Goal: Contribute content: Add original content to the website for others to see

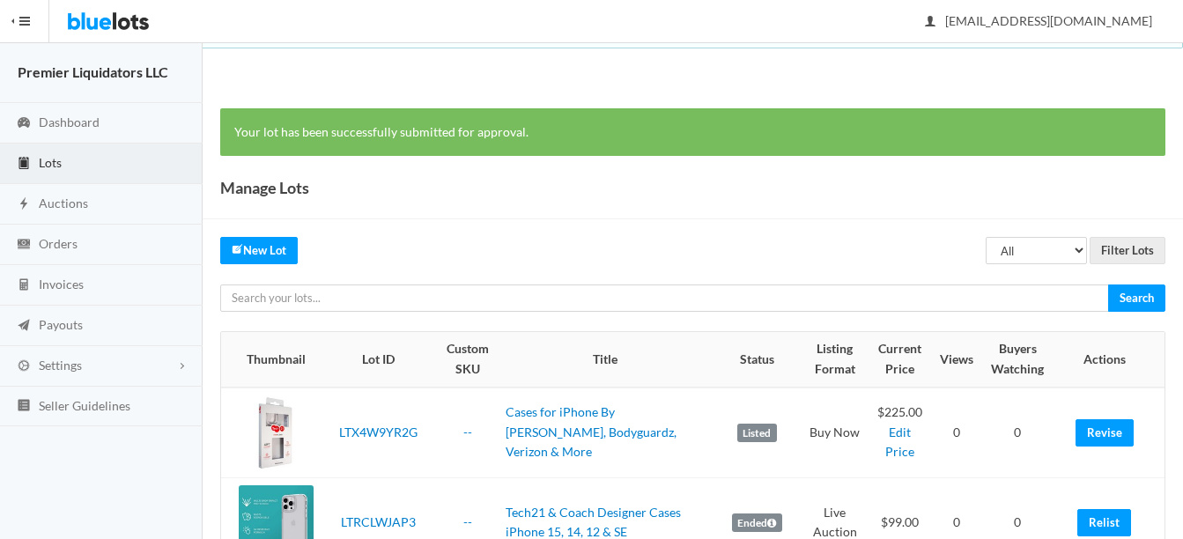
click at [44, 161] on span "Lots" at bounding box center [50, 162] width 23 height 15
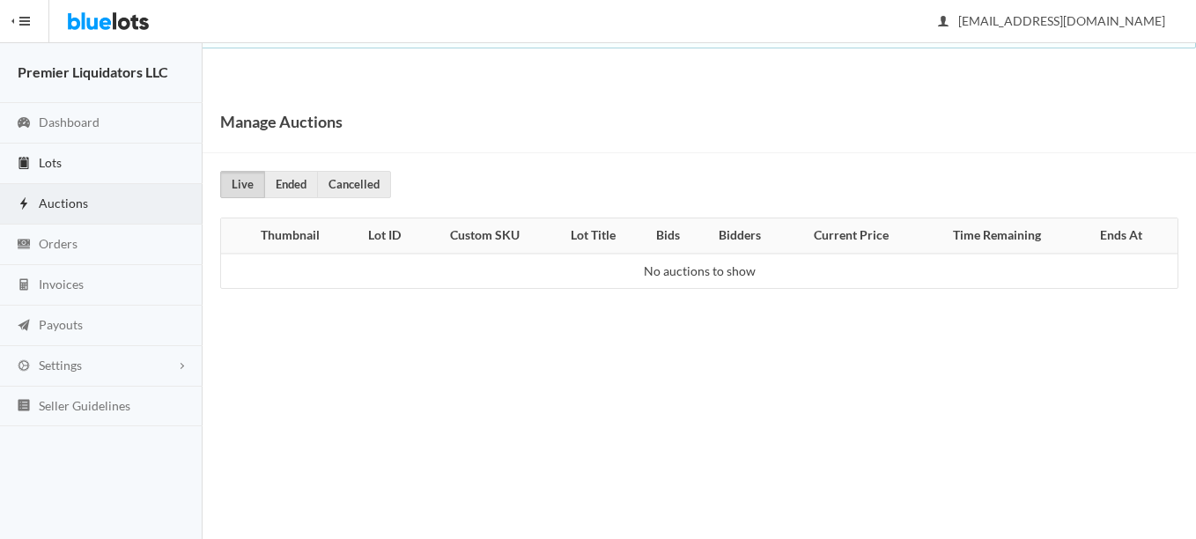
click at [52, 158] on span "Lots" at bounding box center [50, 162] width 23 height 15
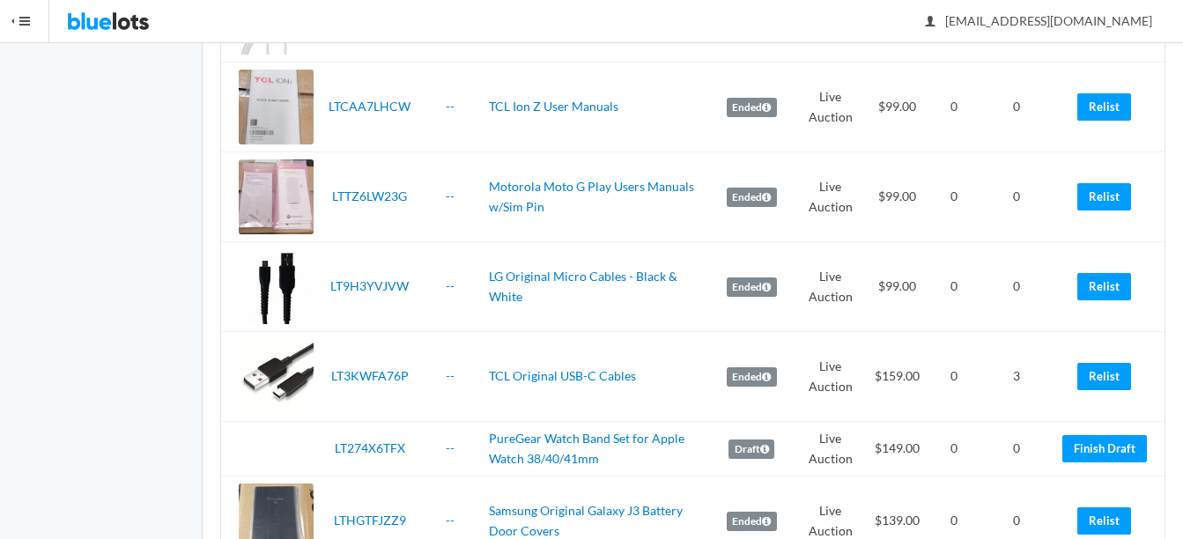
scroll to position [2466, 0]
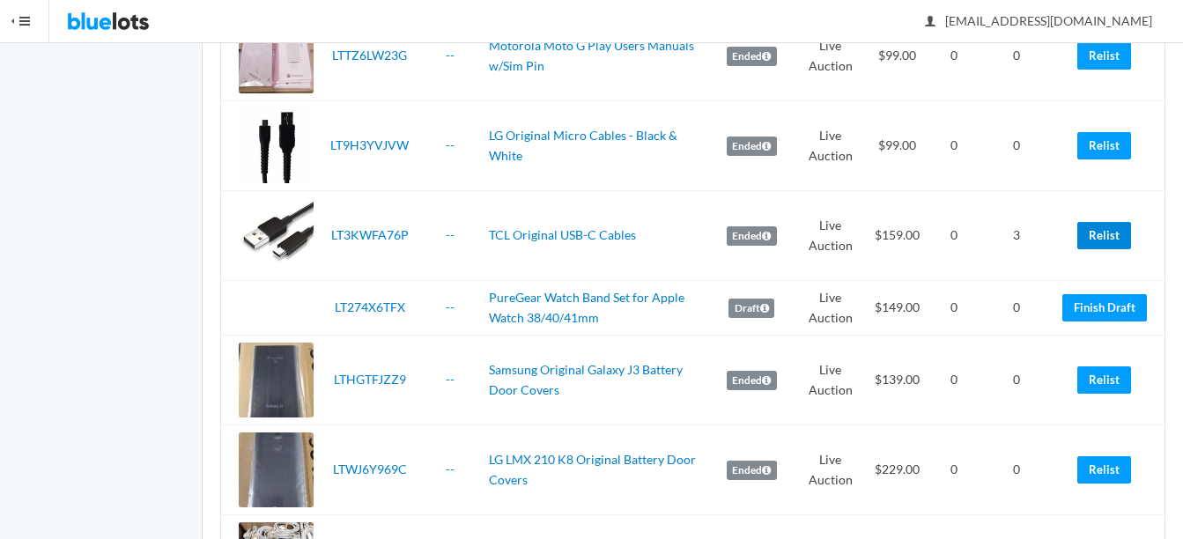
click at [1094, 242] on link "Relist" at bounding box center [1104, 235] width 54 height 27
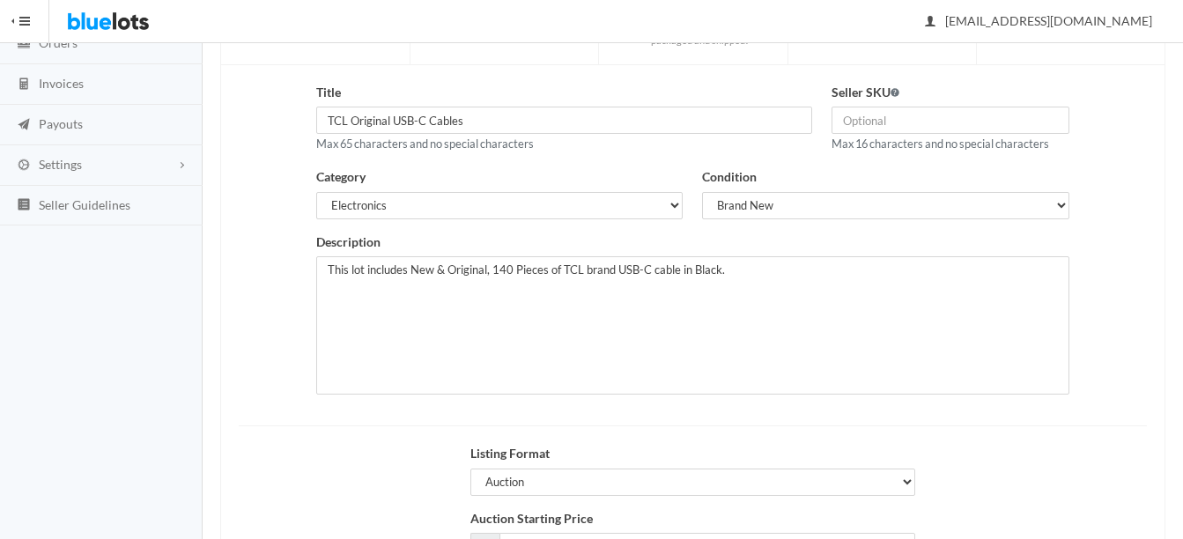
scroll to position [181, 0]
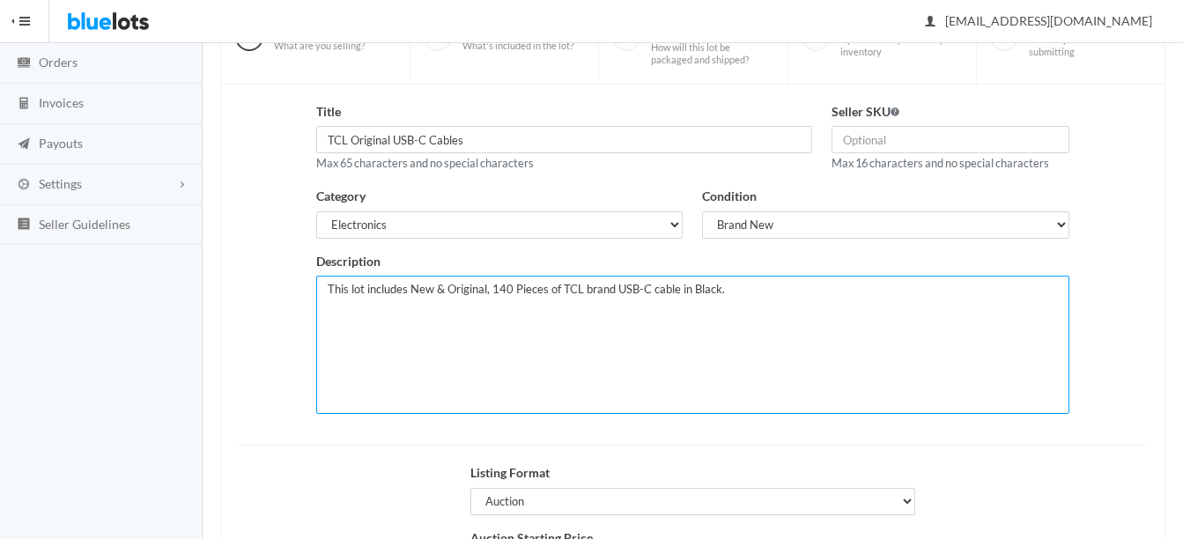
click at [830, 289] on textarea "This lot includes New & Original, 140 Pieces of TCL brand USB-C cable in Black." at bounding box center [692, 345] width 753 height 138
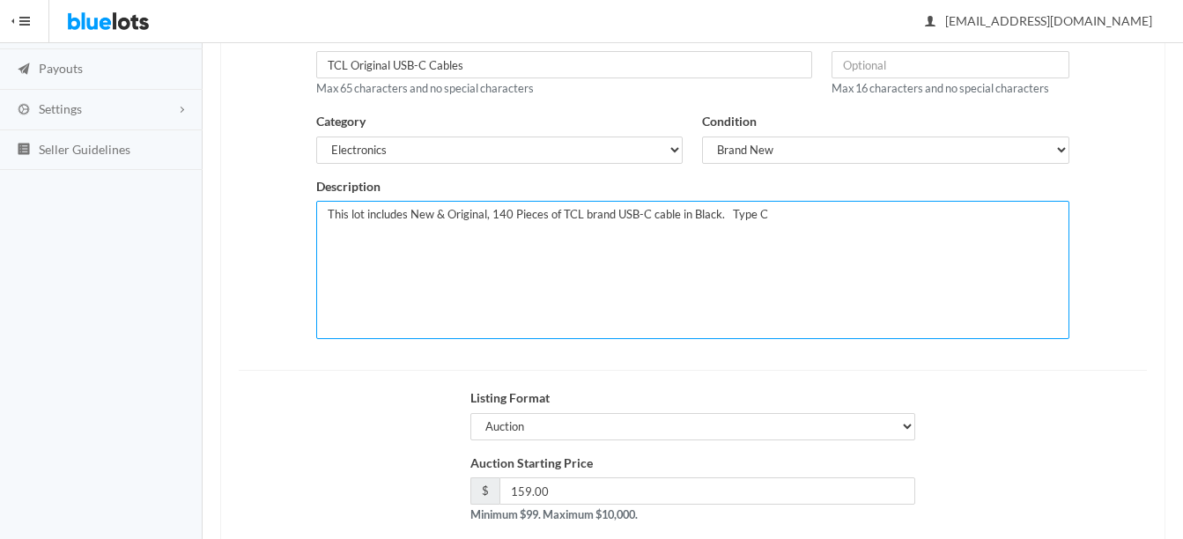
scroll to position [358, 0]
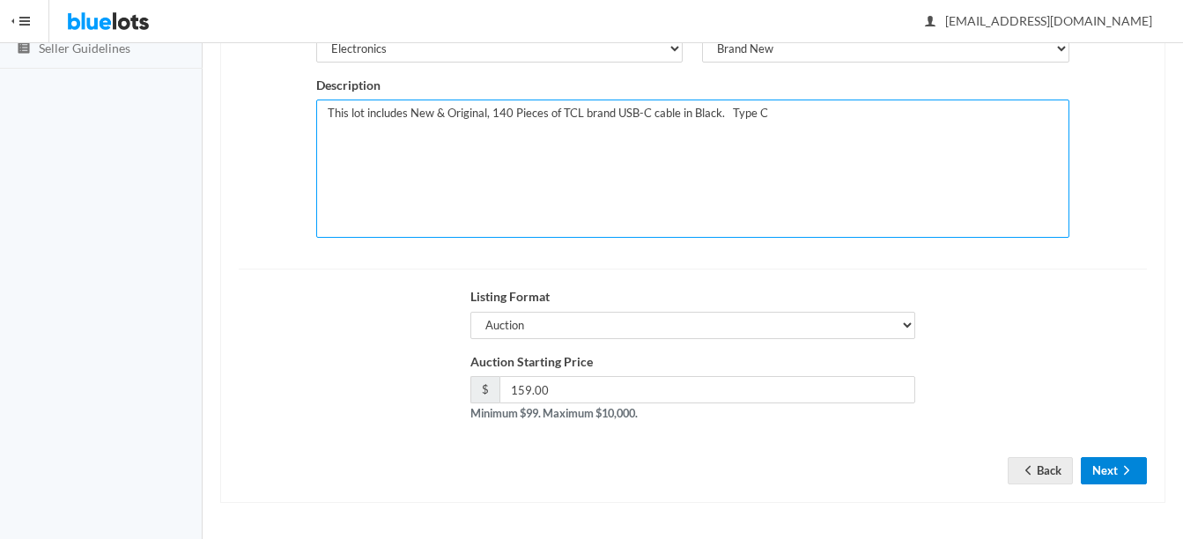
type textarea "This lot includes New & Original, 140 Pieces of TCL brand USB-C cable in Black.…"
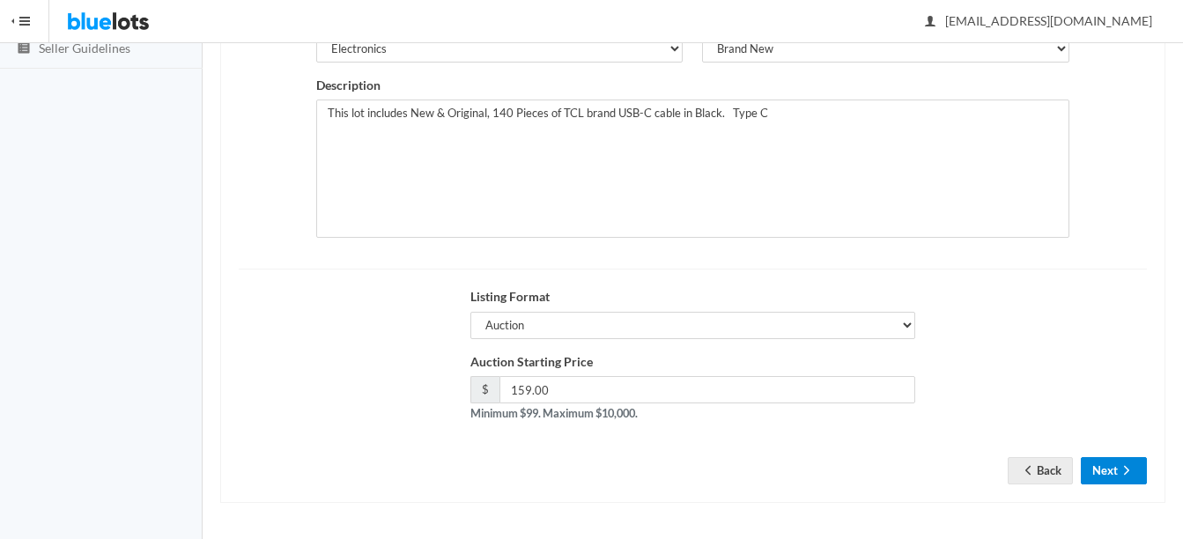
click at [1113, 469] on button "Next" at bounding box center [1113, 470] width 66 height 27
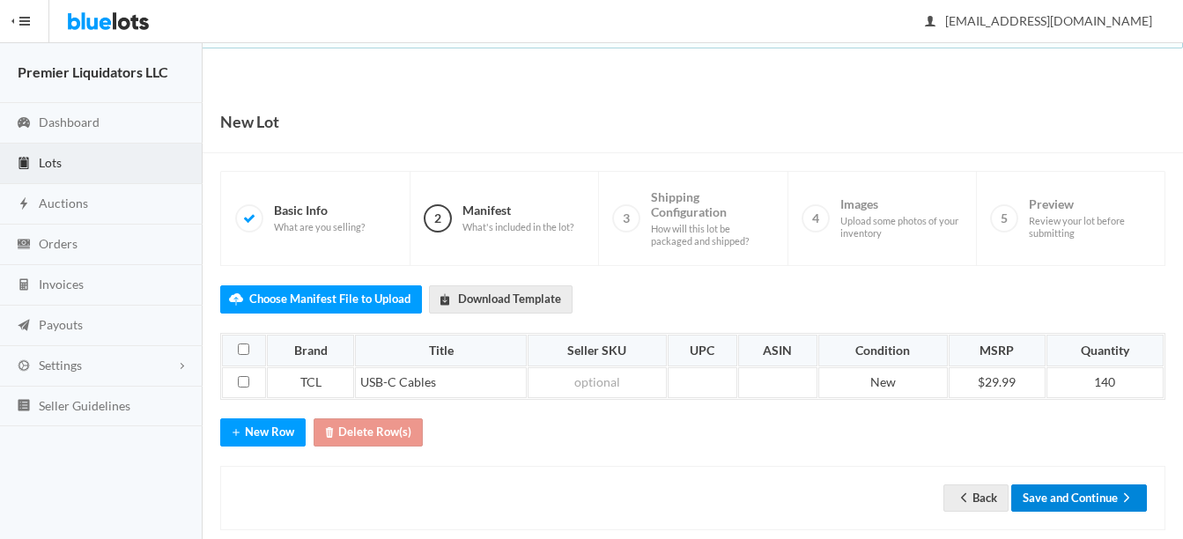
click at [1083, 497] on button "Save and Continue" at bounding box center [1079, 497] width 136 height 27
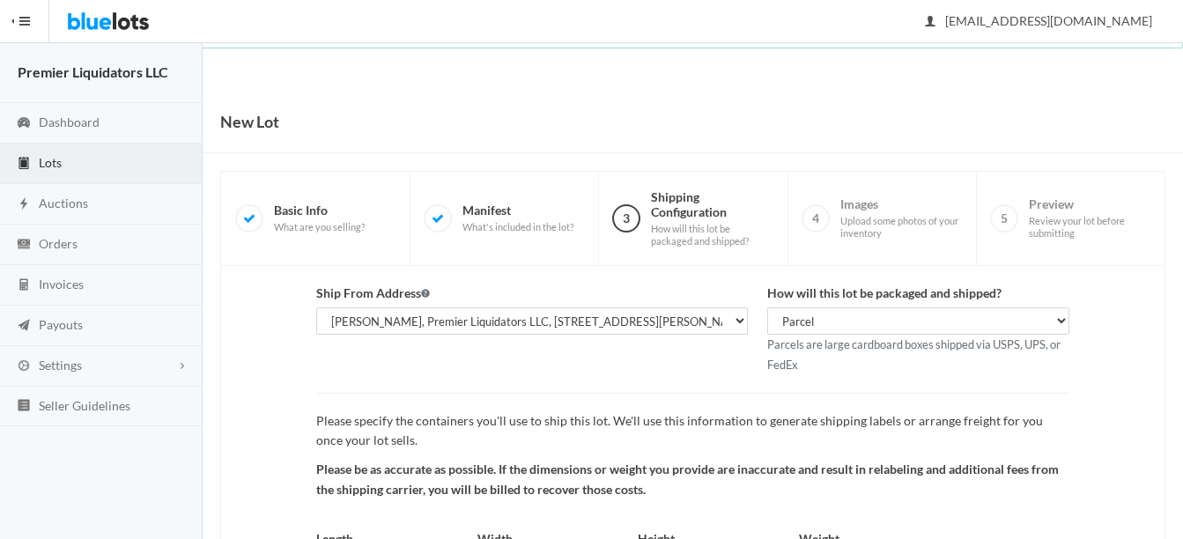
scroll to position [184, 0]
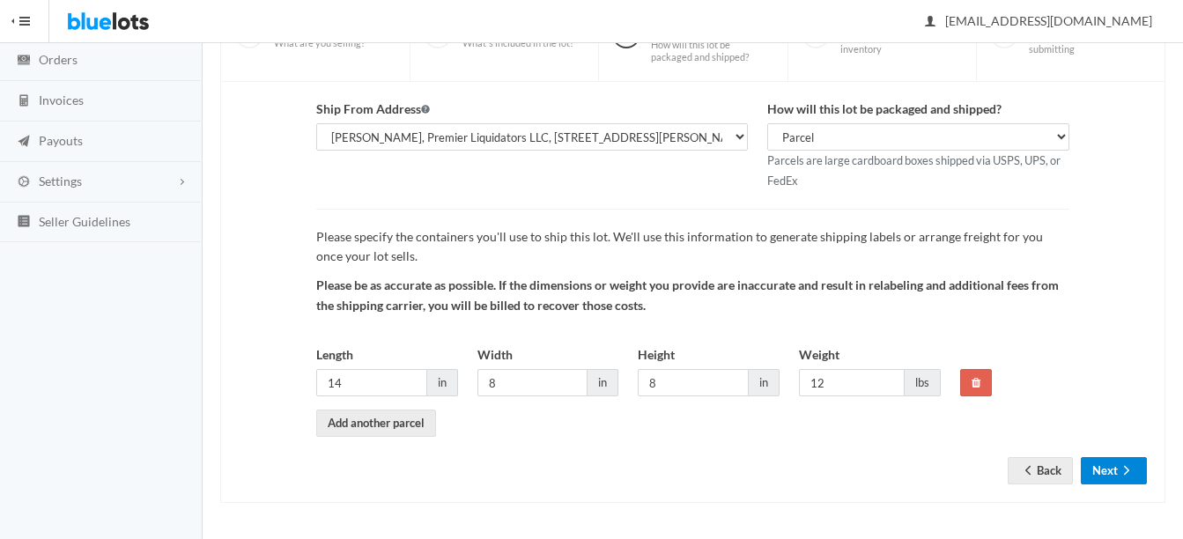
click at [1126, 476] on icon "arrow forward" at bounding box center [1126, 470] width 18 height 14
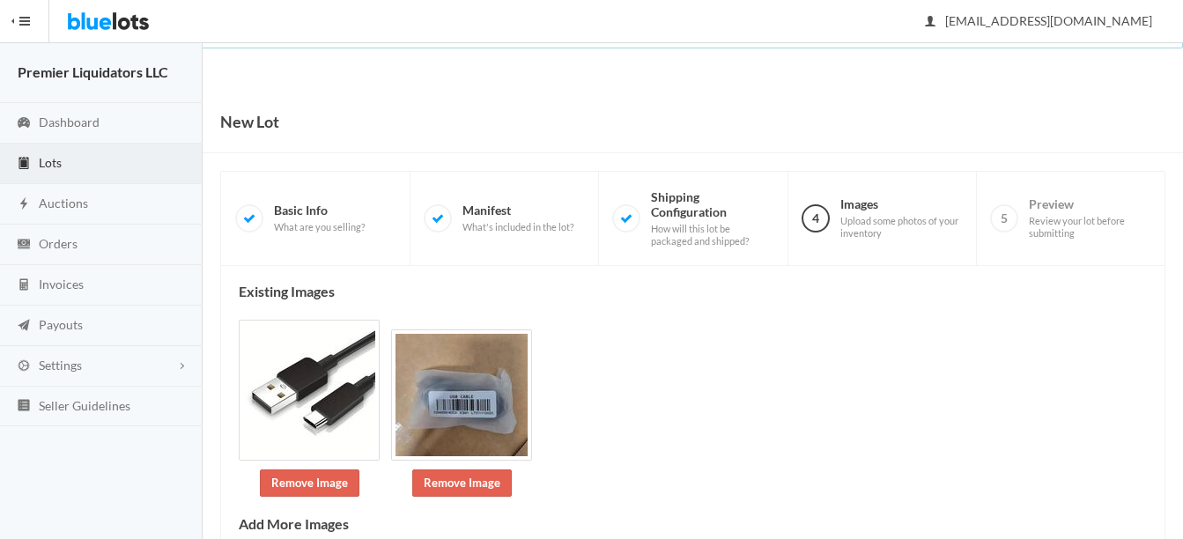
scroll to position [343, 0]
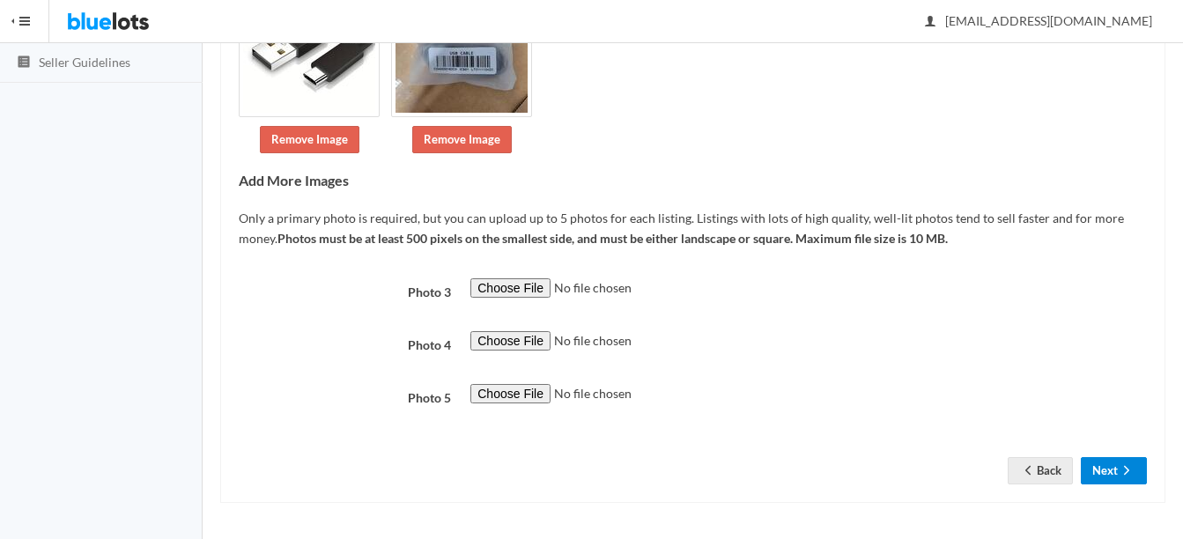
click at [1095, 476] on button "Next" at bounding box center [1113, 470] width 66 height 27
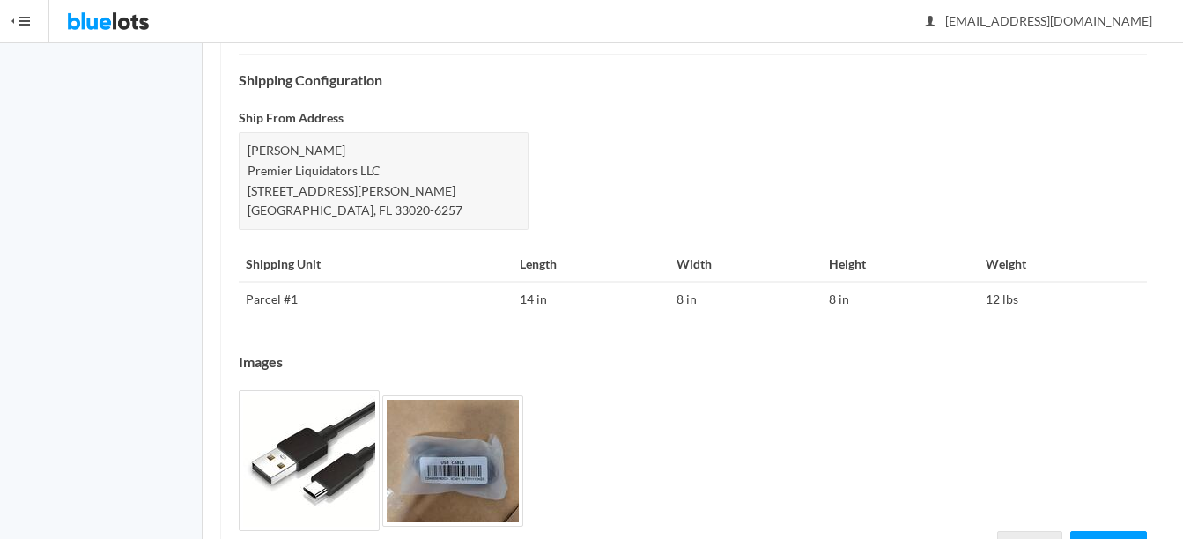
scroll to position [777, 0]
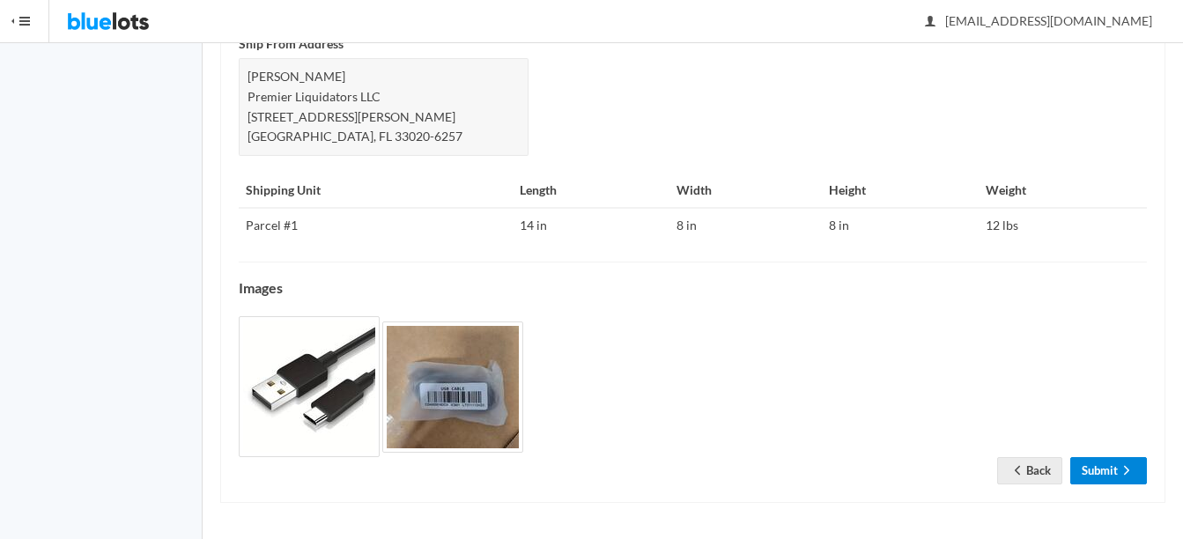
click at [1110, 473] on link "Submit" at bounding box center [1108, 470] width 77 height 27
